Goal: Navigation & Orientation: Find specific page/section

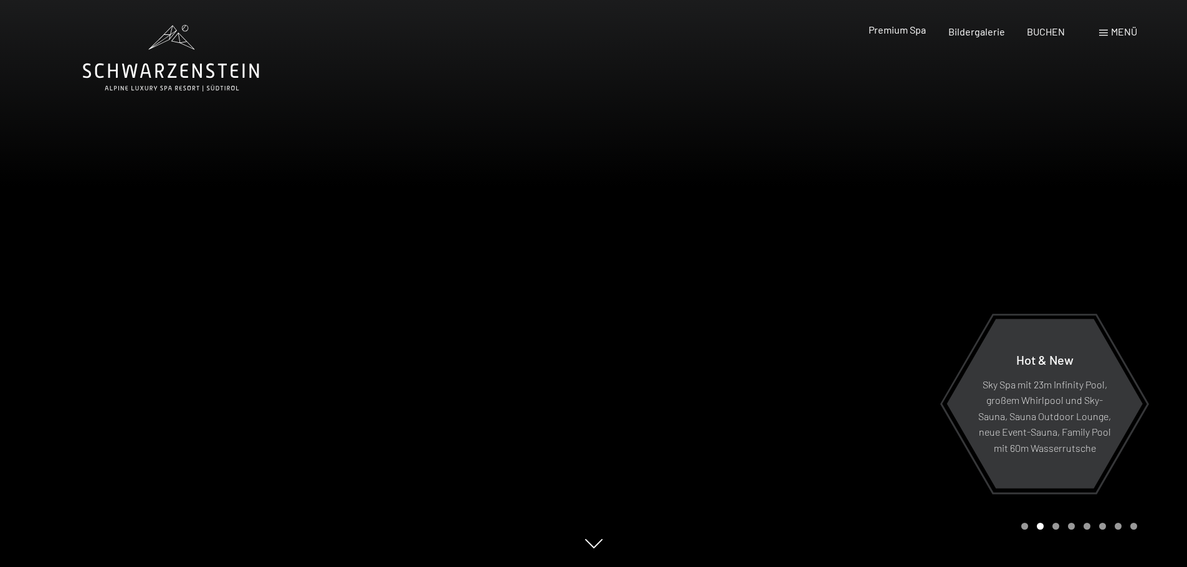
click at [890, 32] on span "Premium Spa" at bounding box center [896, 30] width 57 height 12
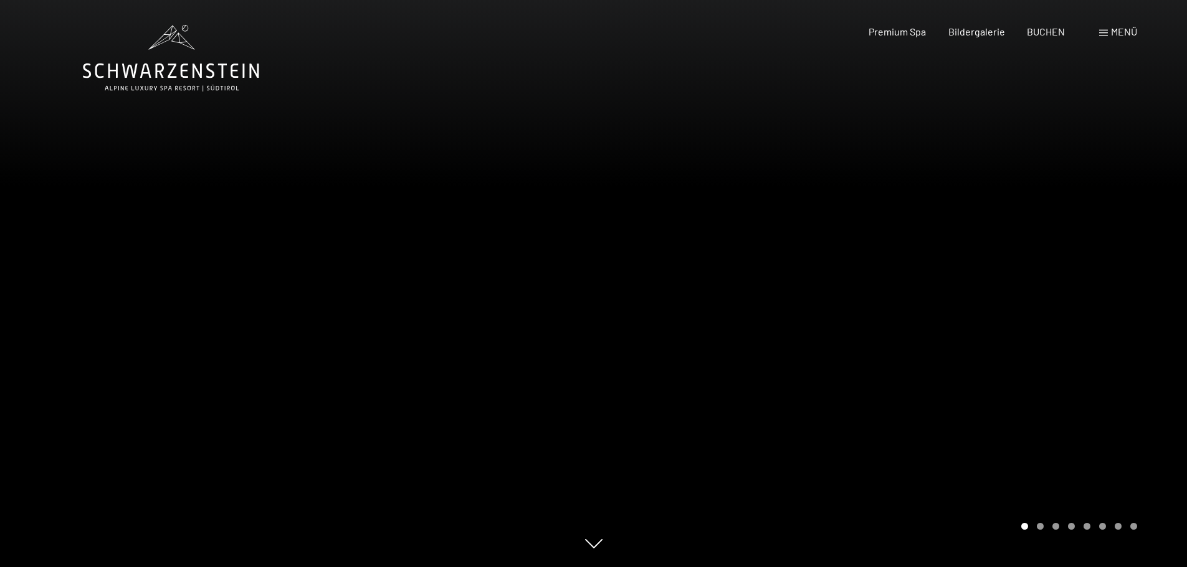
click at [1127, 278] on div at bounding box center [891, 283] width 594 height 567
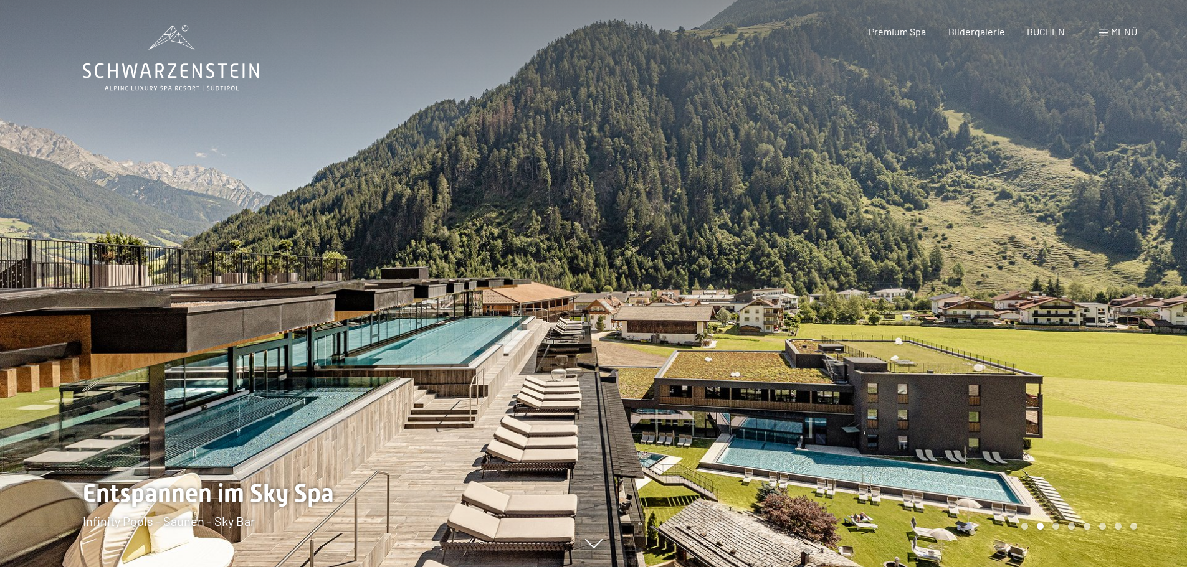
click at [1127, 278] on div at bounding box center [891, 283] width 594 height 567
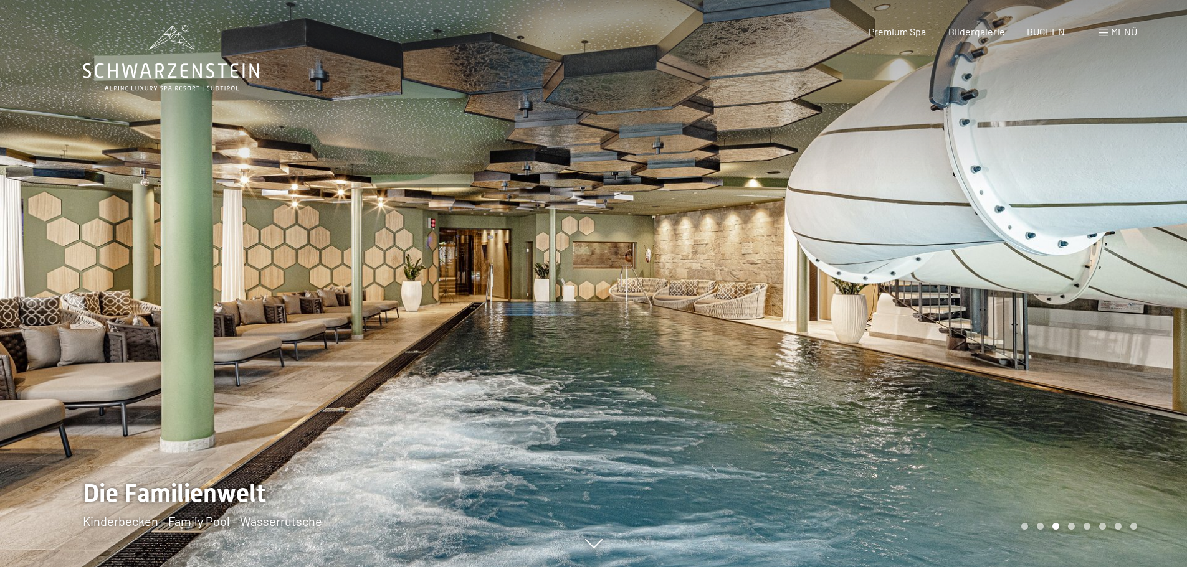
click at [1127, 278] on div at bounding box center [891, 283] width 594 height 567
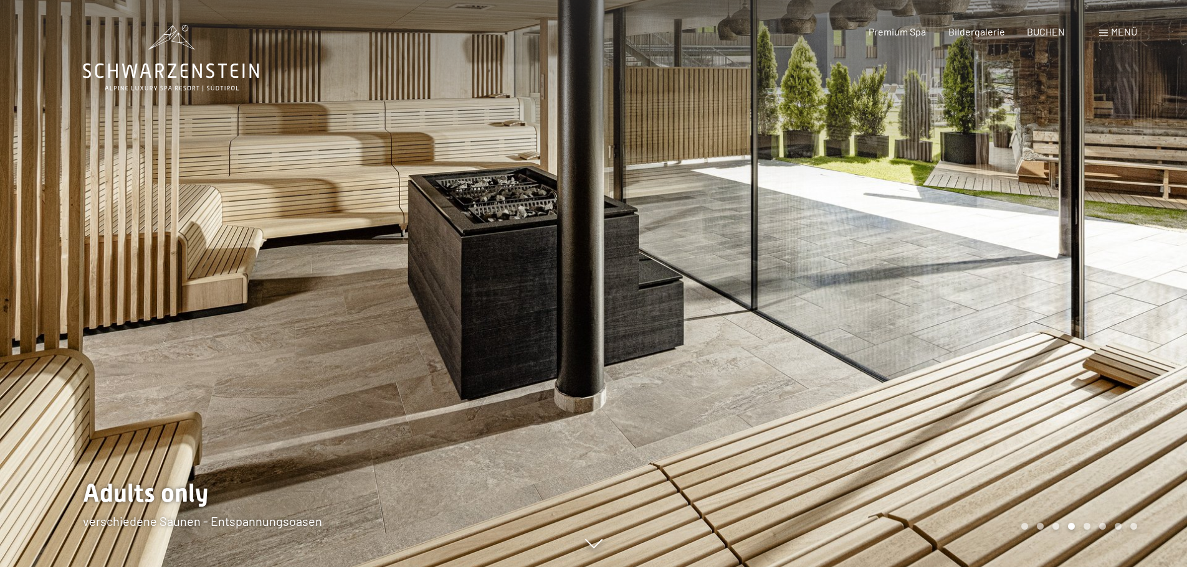
click at [1127, 278] on div at bounding box center [891, 283] width 594 height 567
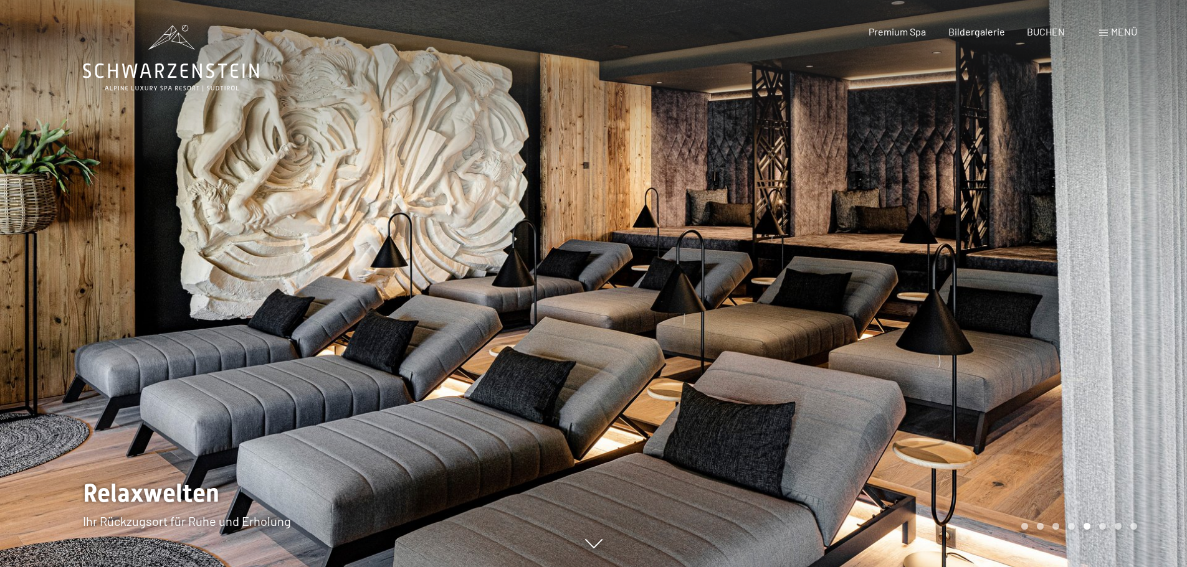
click at [1127, 278] on div at bounding box center [891, 283] width 594 height 567
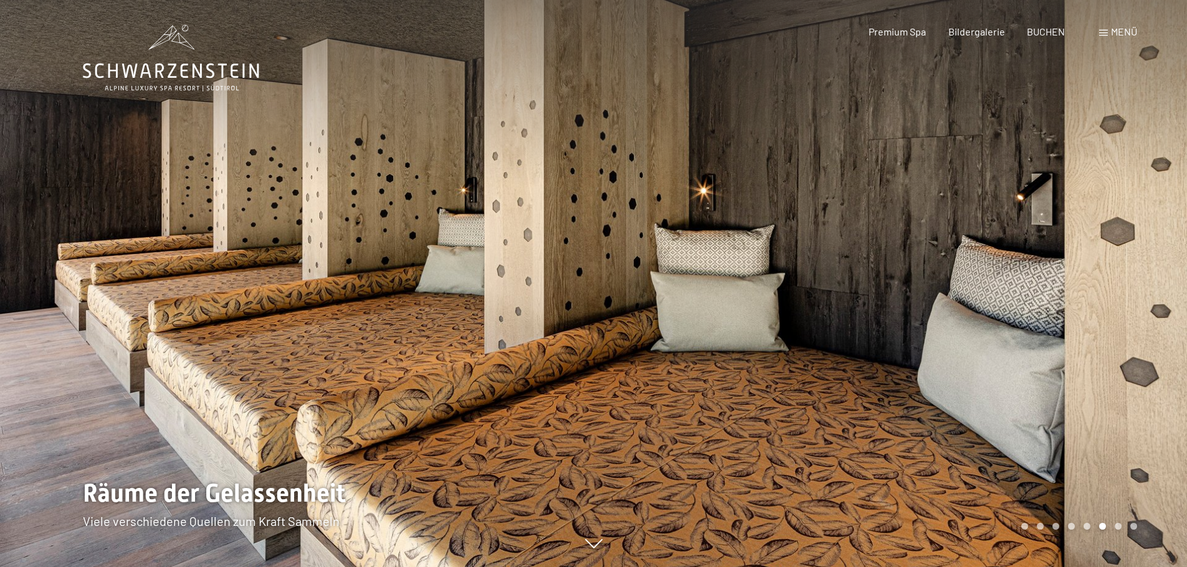
click at [1127, 278] on div at bounding box center [891, 283] width 594 height 567
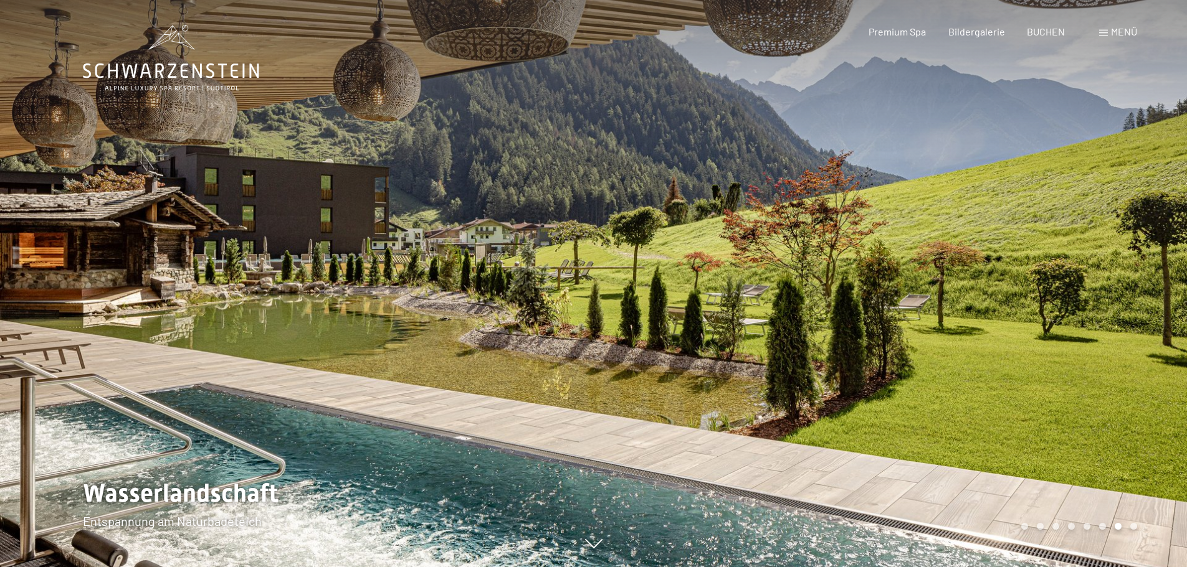
click at [1127, 278] on div at bounding box center [891, 283] width 594 height 567
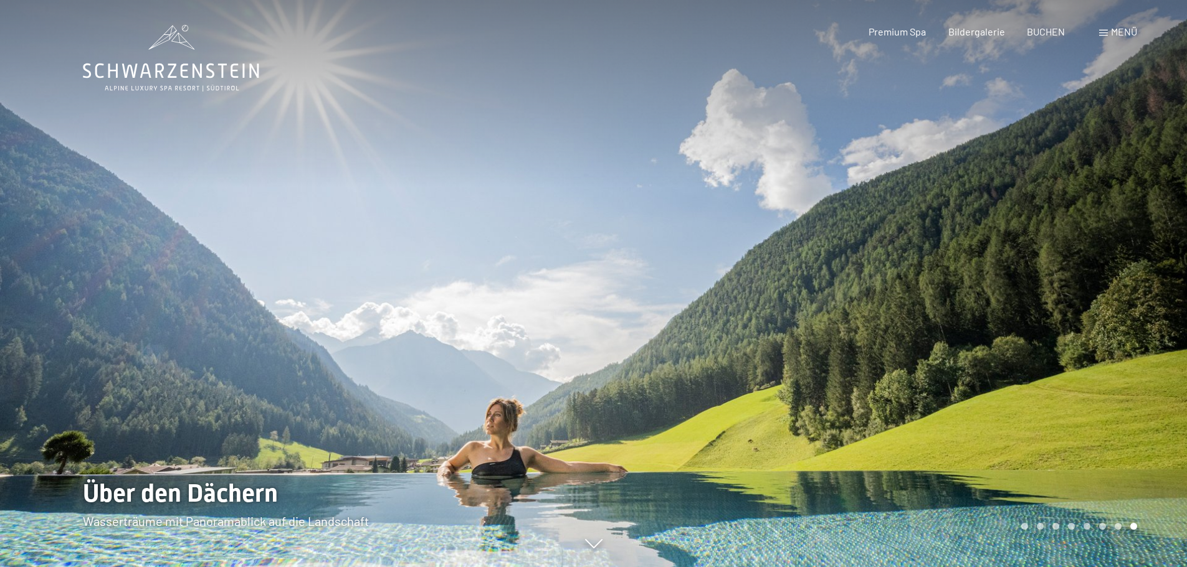
click at [1127, 278] on div at bounding box center [891, 283] width 594 height 567
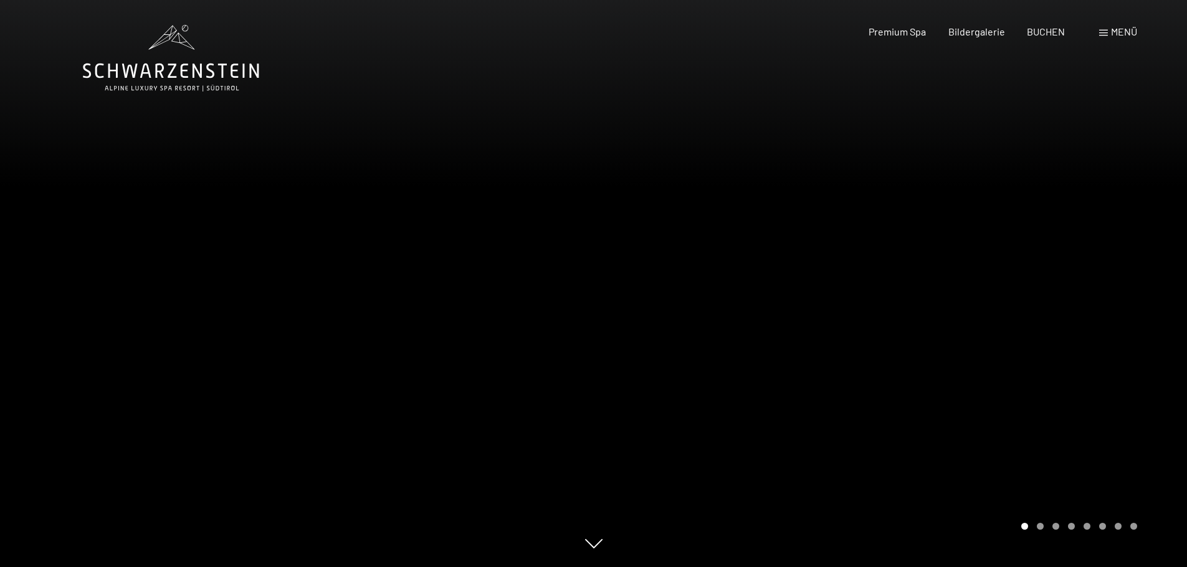
click at [1127, 278] on div at bounding box center [891, 283] width 594 height 567
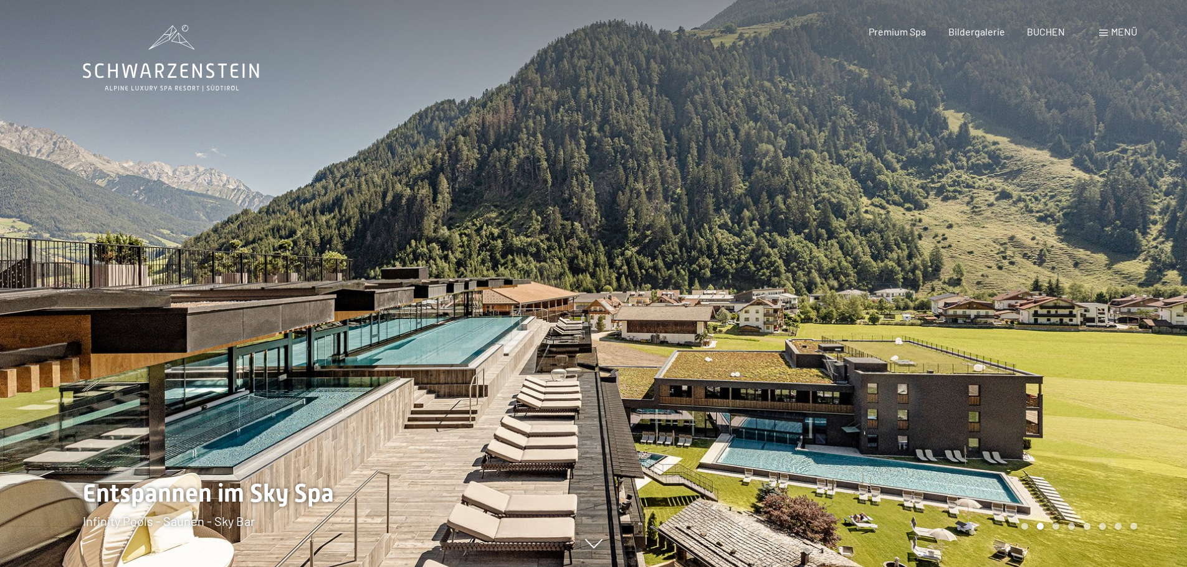
click at [1127, 278] on div at bounding box center [891, 283] width 594 height 567
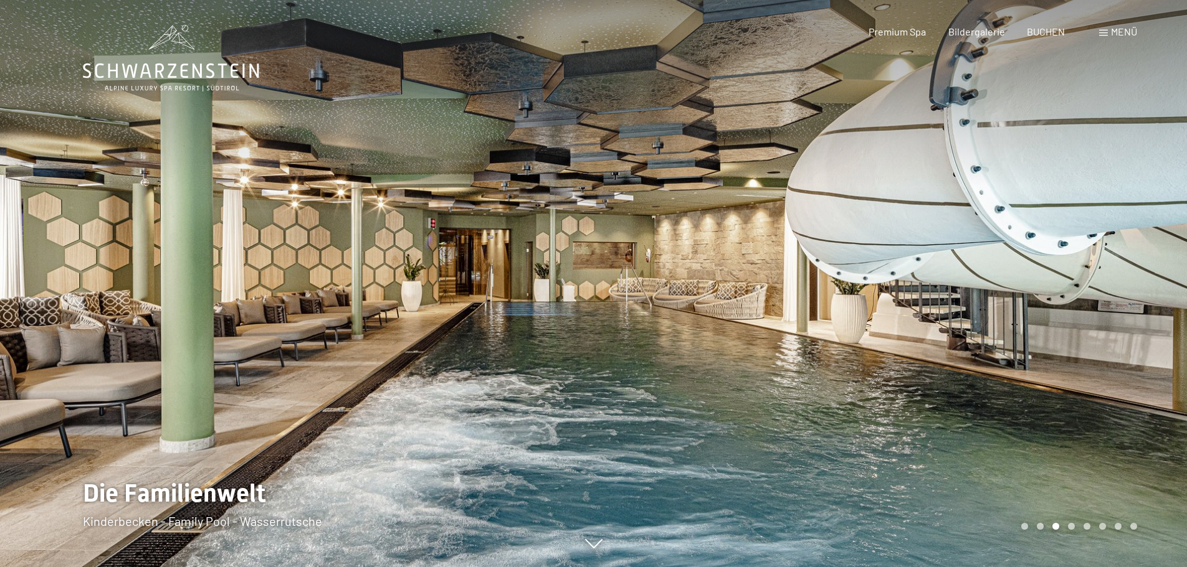
click at [1112, 31] on span "Menü" at bounding box center [1124, 32] width 26 height 12
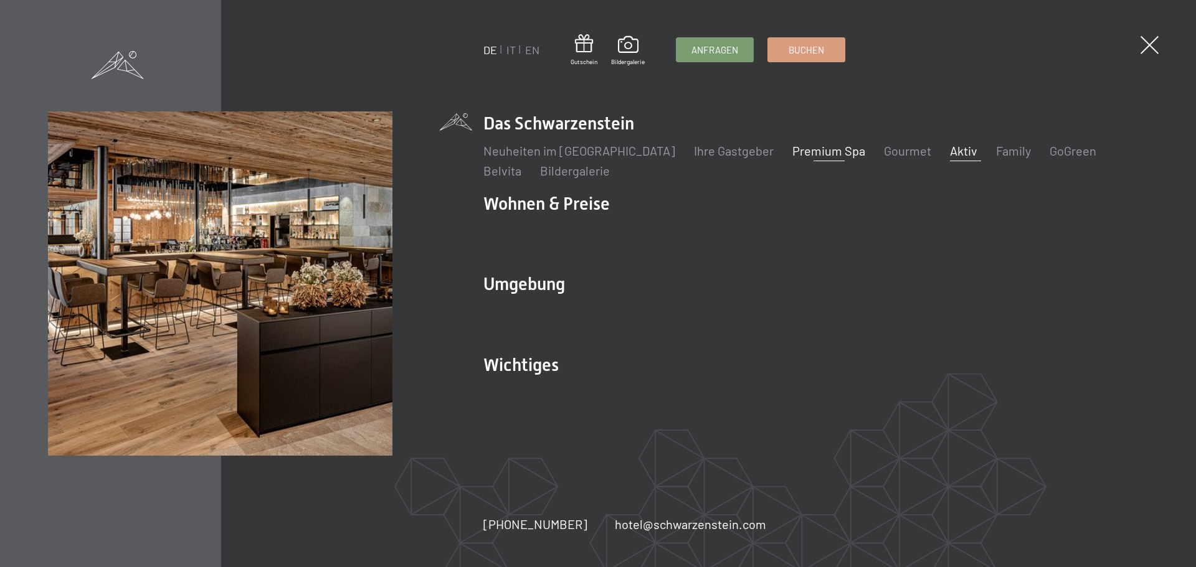
click at [950, 153] on link "Aktiv" at bounding box center [963, 150] width 27 height 15
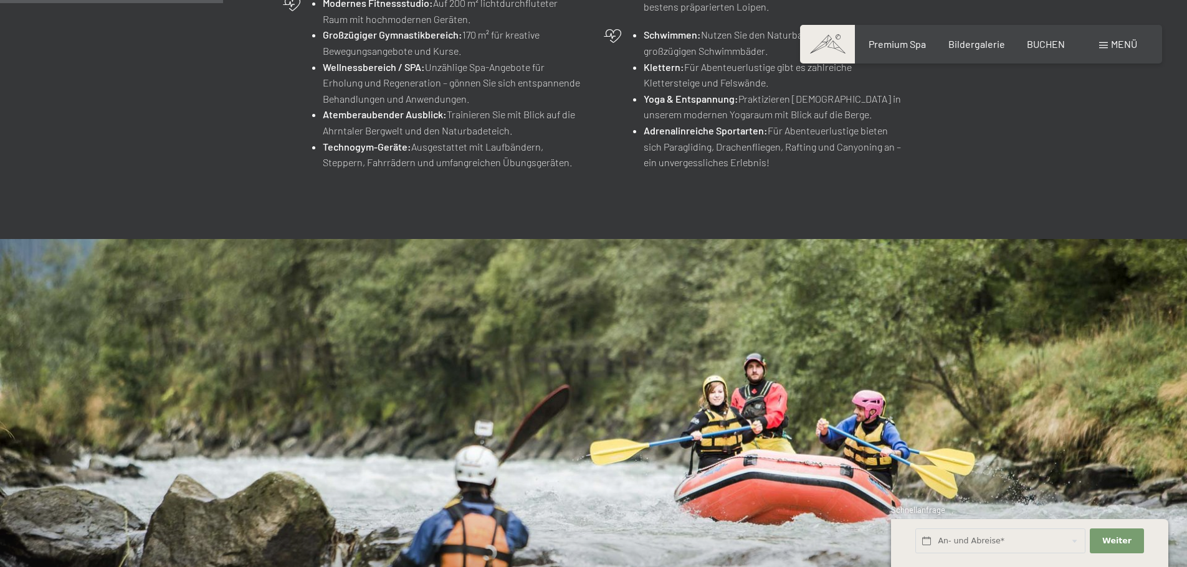
scroll to position [374, 0]
